Goal: Information Seeking & Learning: Learn about a topic

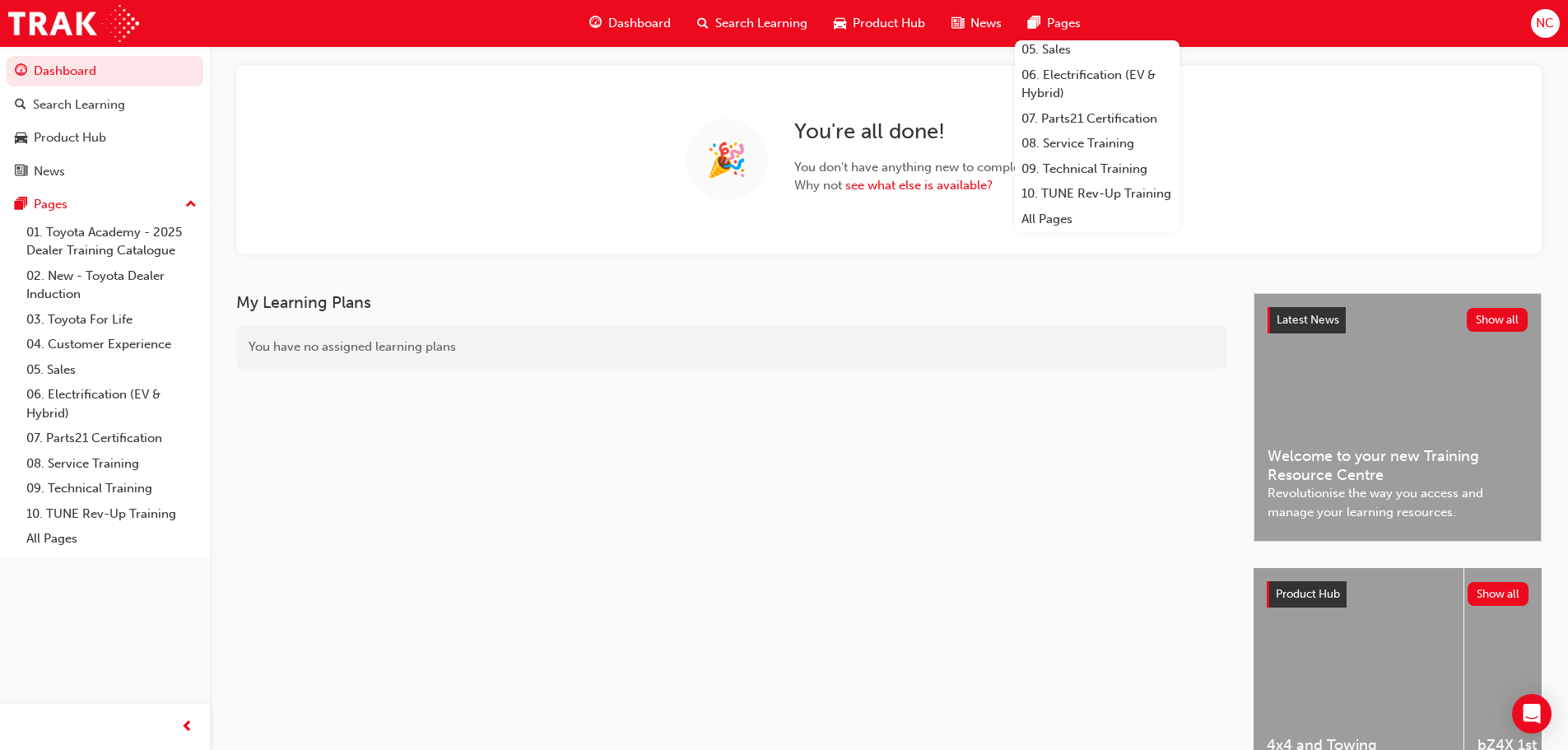
scroll to position [195, 0]
click at [1036, 181] on link "10. TUNE Rev-Up Training" at bounding box center [1097, 193] width 165 height 25
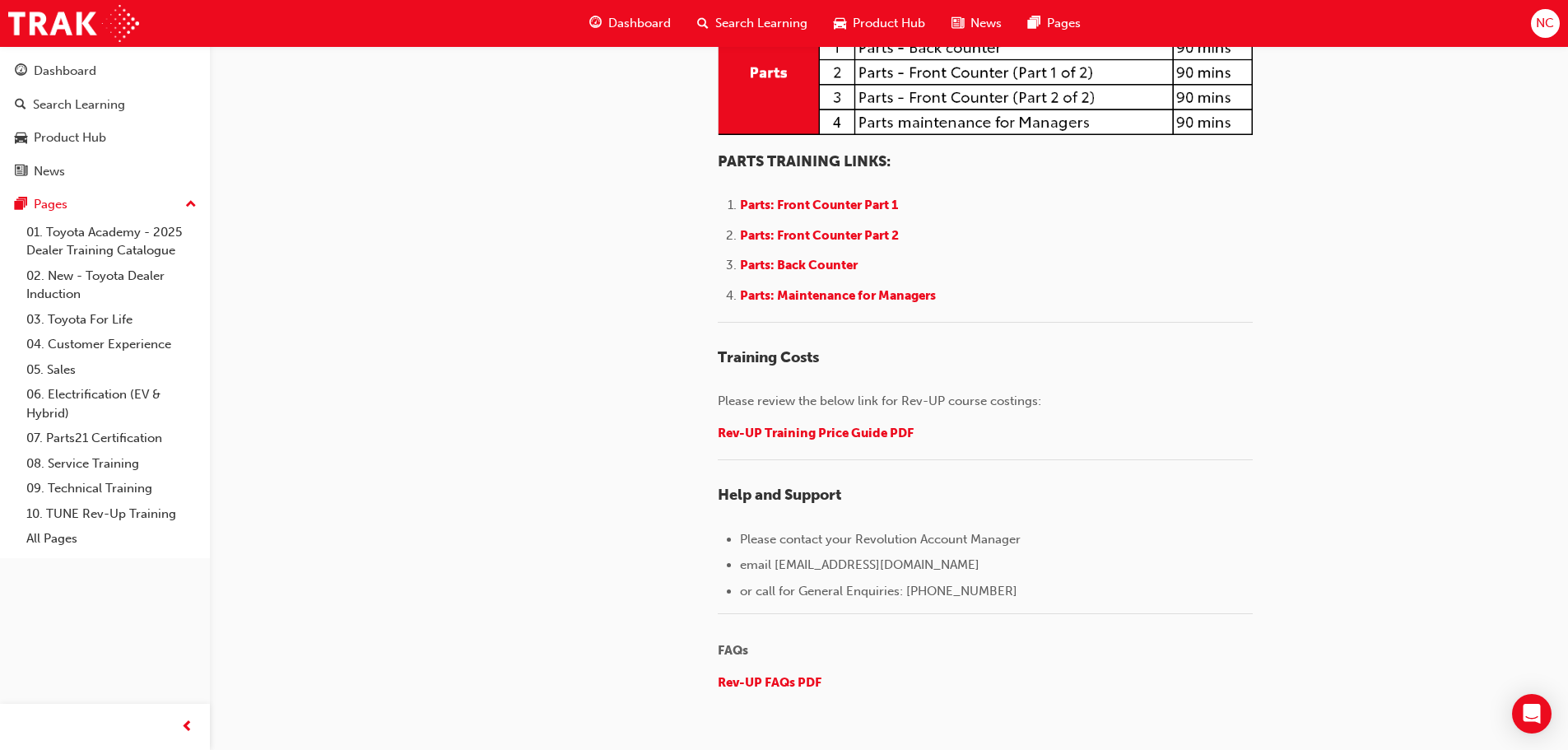
scroll to position [2119, 0]
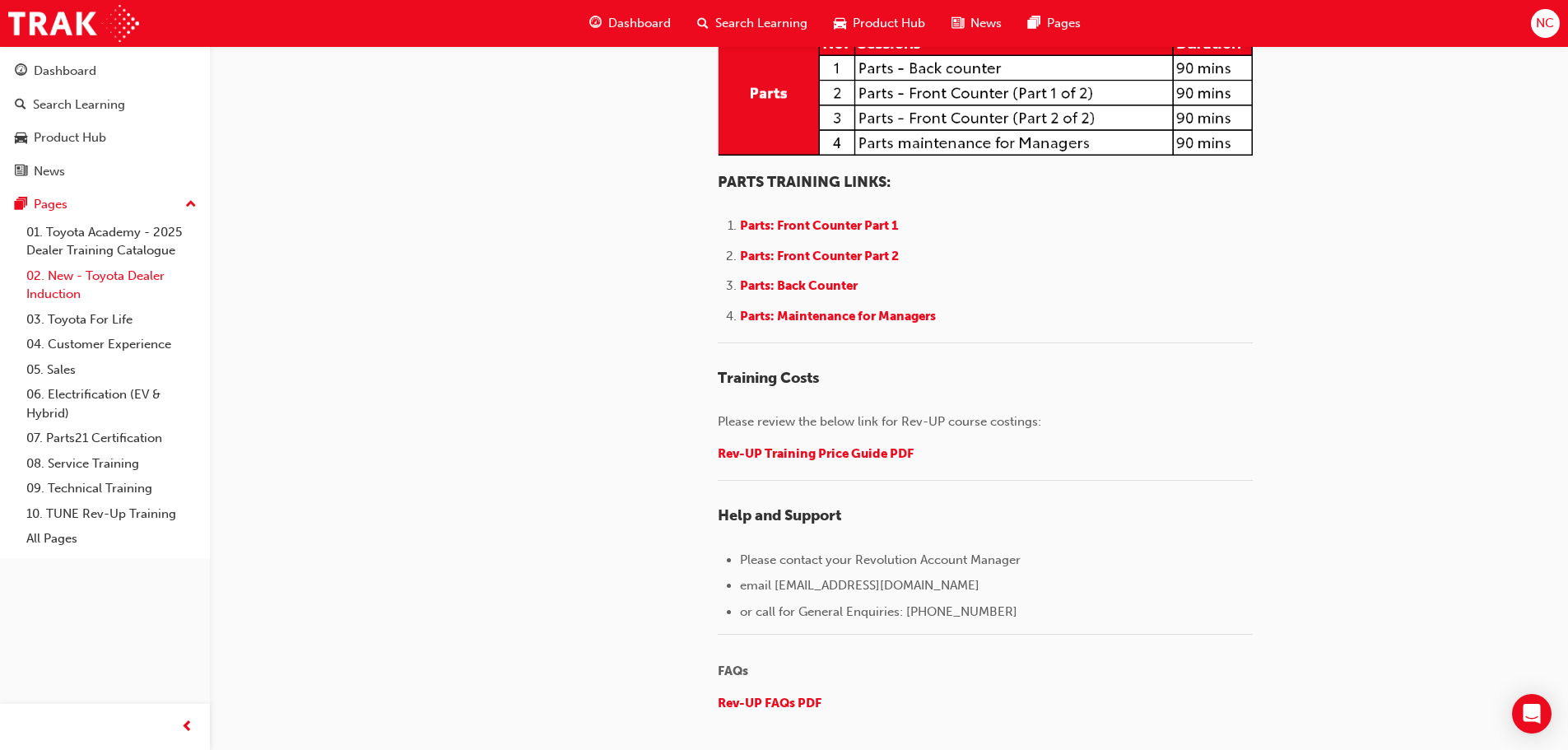
click at [67, 304] on link "02. New - Toyota Dealer Induction" at bounding box center [111, 285] width 183 height 44
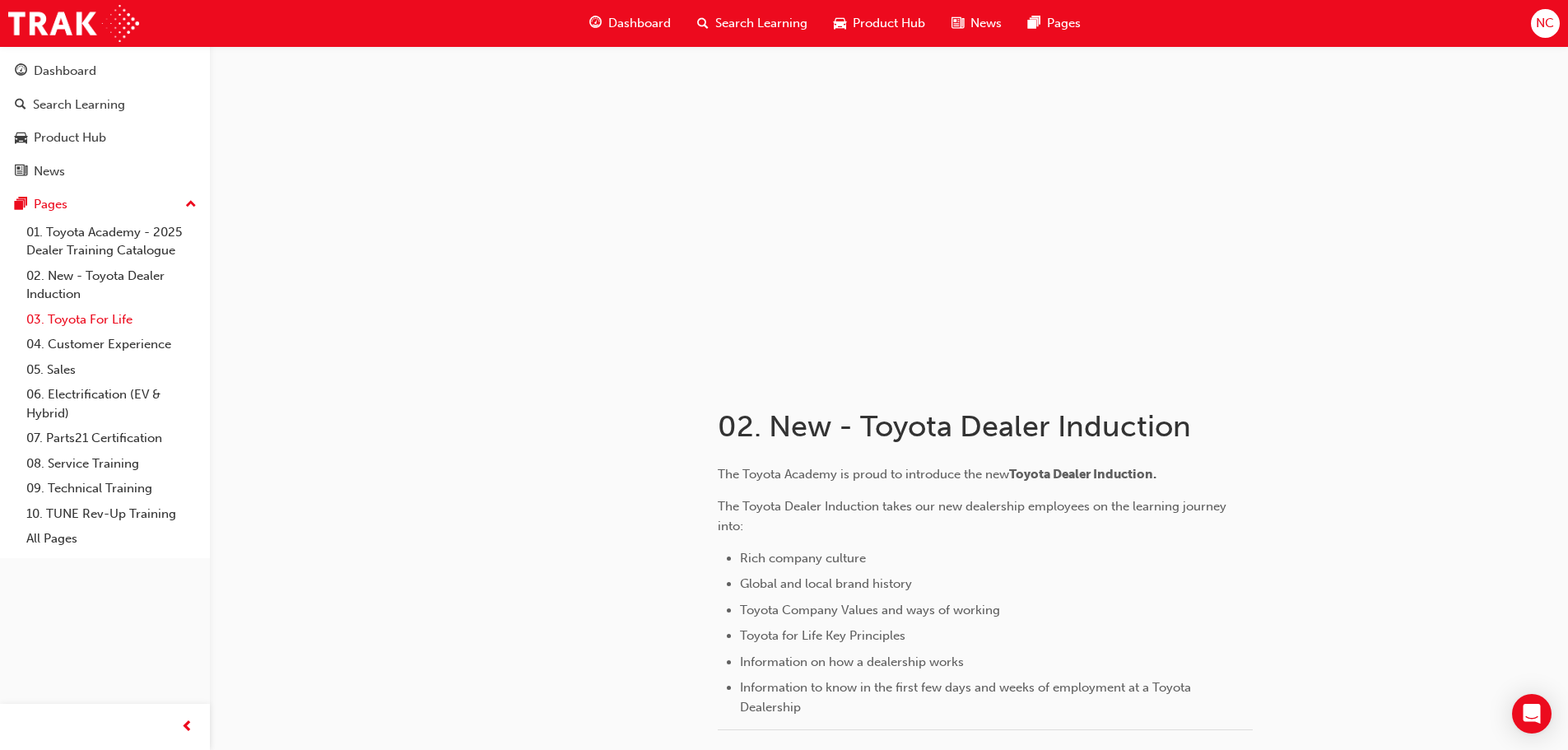
click at [74, 310] on link "03. Toyota For Life" at bounding box center [111, 319] width 183 height 25
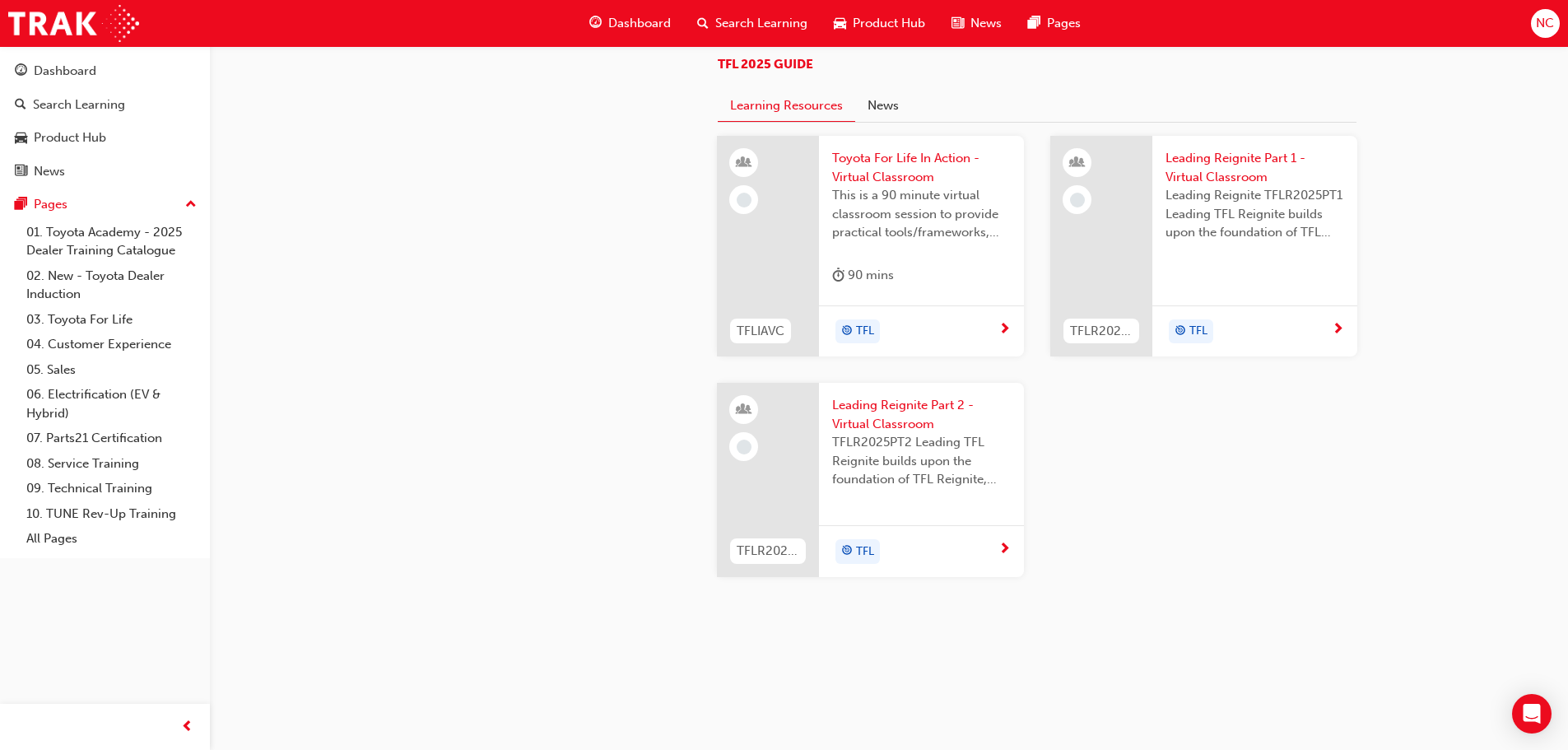
scroll to position [1565, 0]
click at [772, 28] on span "Search Learning" at bounding box center [761, 23] width 92 height 19
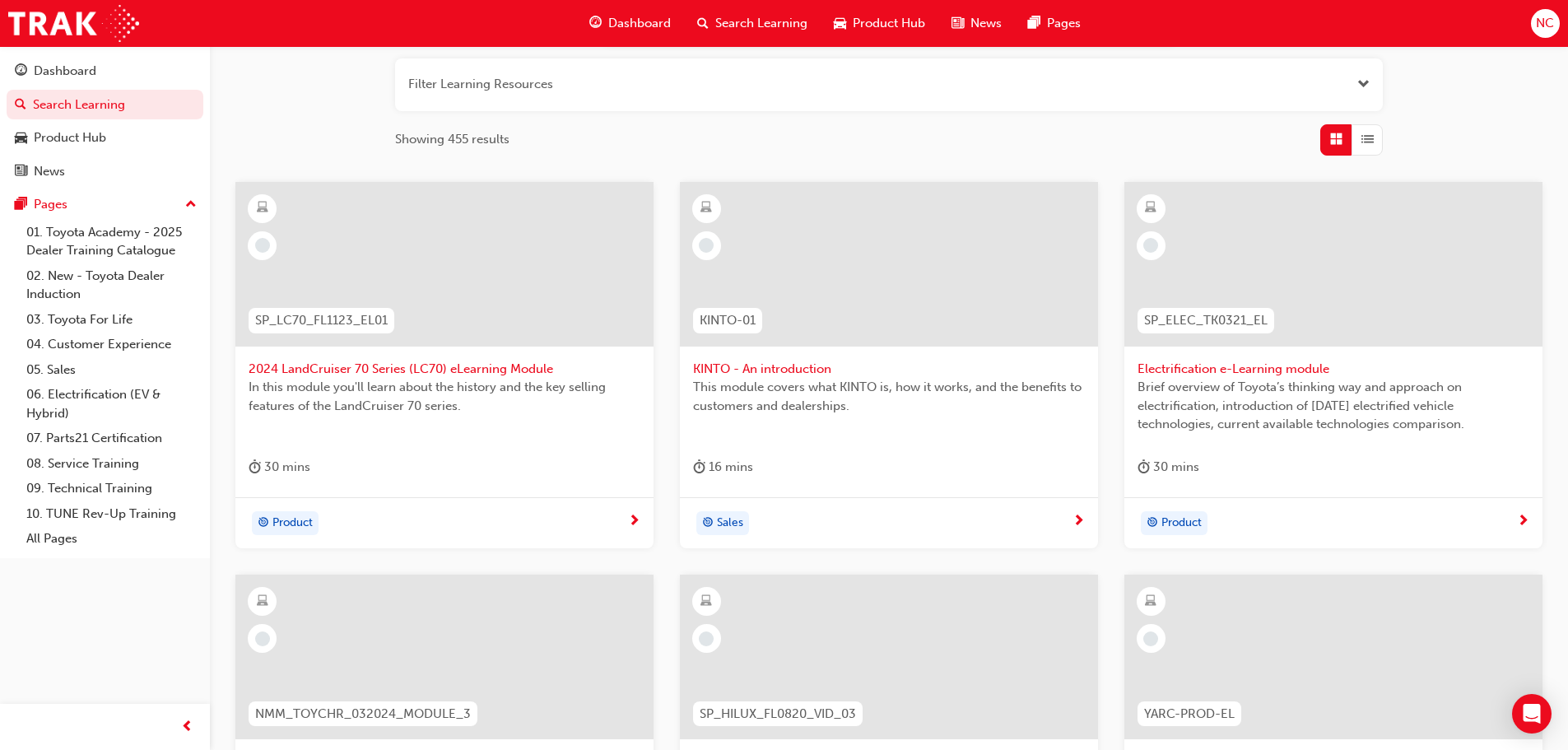
scroll to position [117, 0]
